Goal: Transaction & Acquisition: Purchase product/service

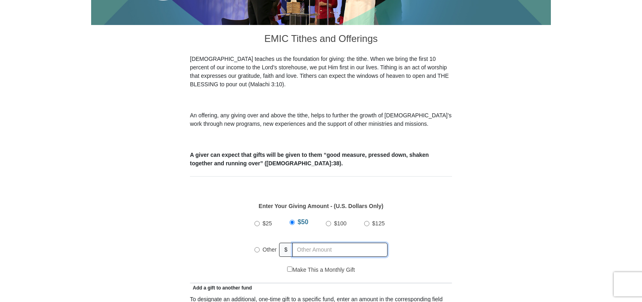
radio input "true"
click at [299, 243] on input "text" at bounding box center [341, 250] width 92 height 14
paste input "176.79"
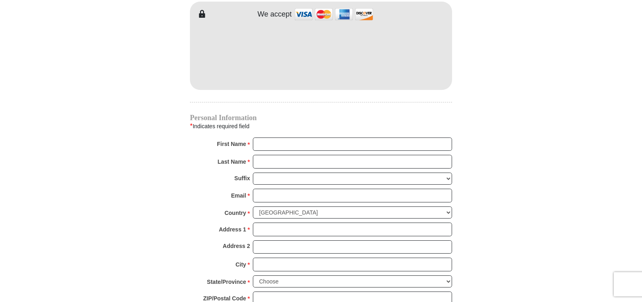
scroll to position [646, 0]
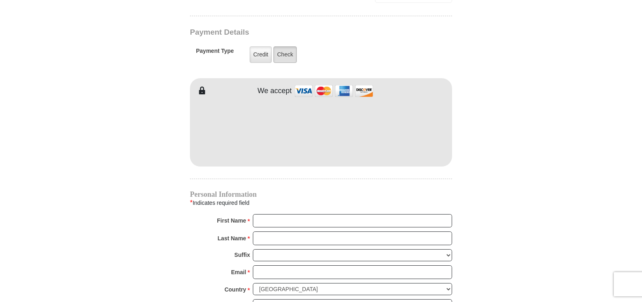
type input "176.79"
click at [286, 47] on label "Check" at bounding box center [285, 54] width 23 height 17
click at [0, 0] on input "Check" at bounding box center [0, 0] width 0 height 0
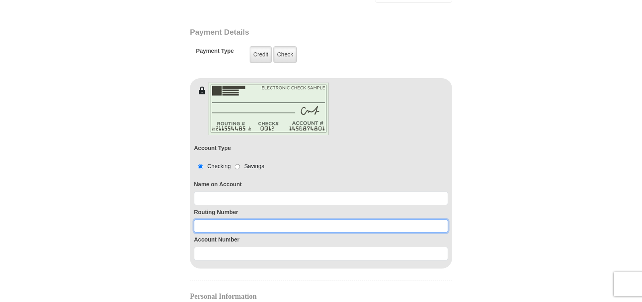
click at [214, 220] on input at bounding box center [321, 227] width 254 height 14
paste input "121000358"
type input "121000358"
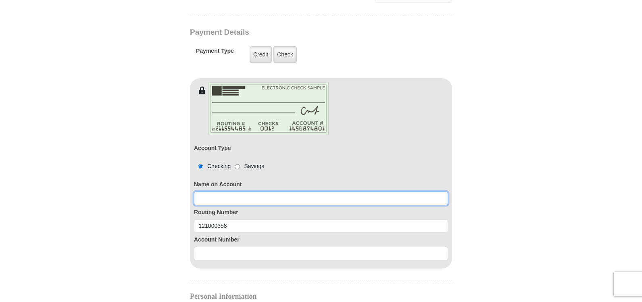
click at [226, 192] on input at bounding box center [321, 199] width 254 height 14
type input "[PERSON_NAME]"
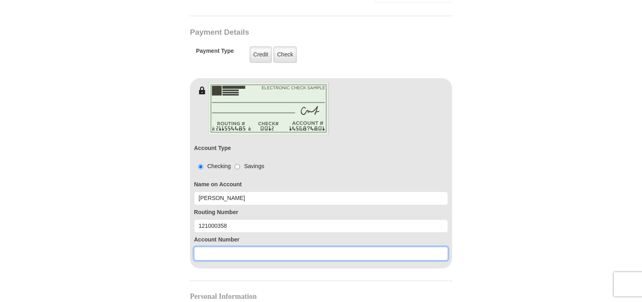
paste input "325104912384"
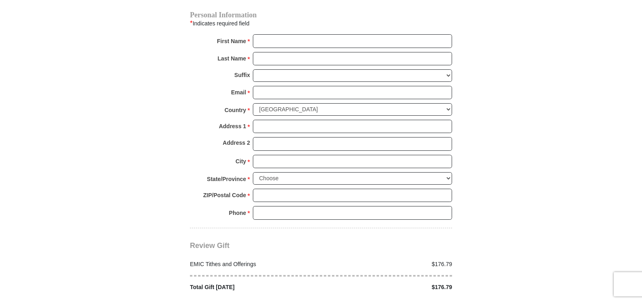
scroll to position [928, 0]
type input "325104912384"
click at [299, 33] on input "First Name *" at bounding box center [352, 40] width 199 height 14
type input "KEEVON"
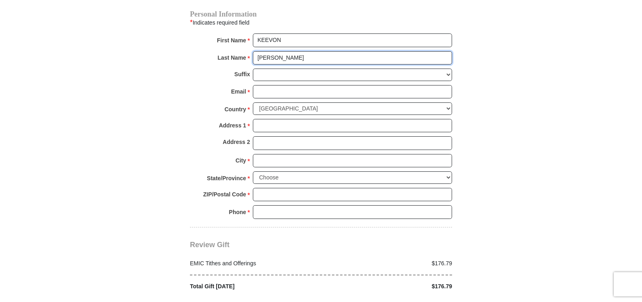
type input "[PERSON_NAME]"
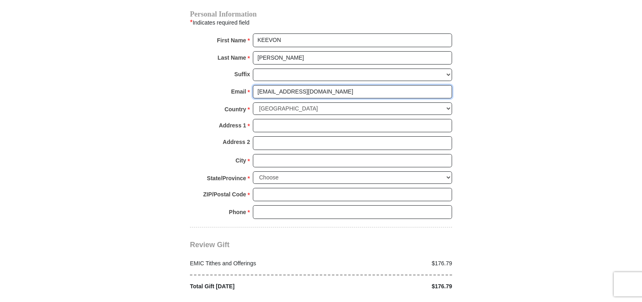
type input "[EMAIL_ADDRESS][DOMAIN_NAME]"
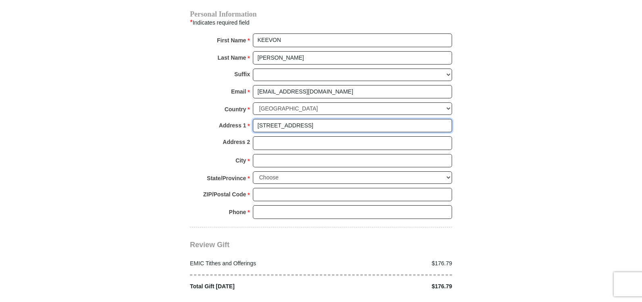
type input "[STREET_ADDRESS]"
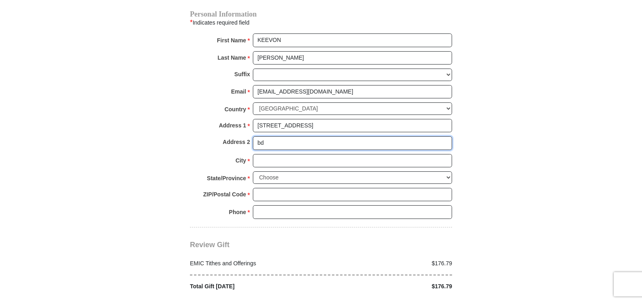
type input "b"
type input "s"
type input "bsweh tithe"
click at [283, 154] on input "City *" at bounding box center [352, 161] width 199 height 14
type input "[GEOGRAPHIC_DATA]"
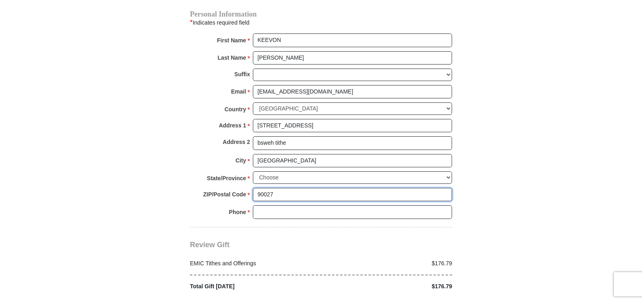
type input "90027"
type input "8187473499"
click at [281, 172] on select "Choose [US_STATE] [US_STATE] [US_STATE] [US_STATE] [US_STATE] Armed Forces Amer…" at bounding box center [352, 178] width 199 height 13
select select "CA"
click at [253, 172] on select "Choose [US_STATE] [US_STATE] [US_STATE] [US_STATE] [US_STATE] Armed Forces Amer…" at bounding box center [352, 178] width 199 height 13
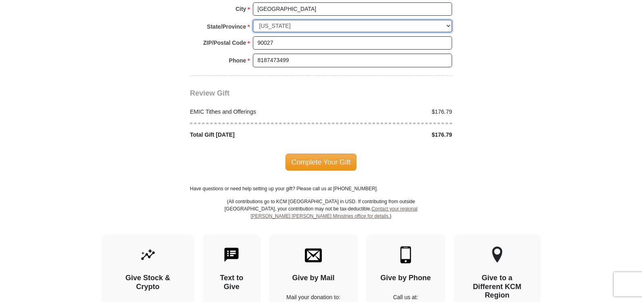
scroll to position [1090, 0]
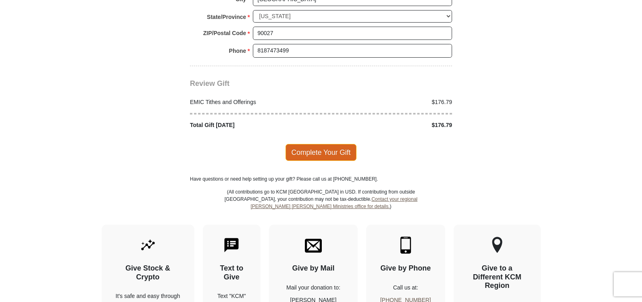
click at [318, 144] on span "Complete Your Gift" at bounding box center [321, 152] width 71 height 17
